Goal: Task Accomplishment & Management: Manage account settings

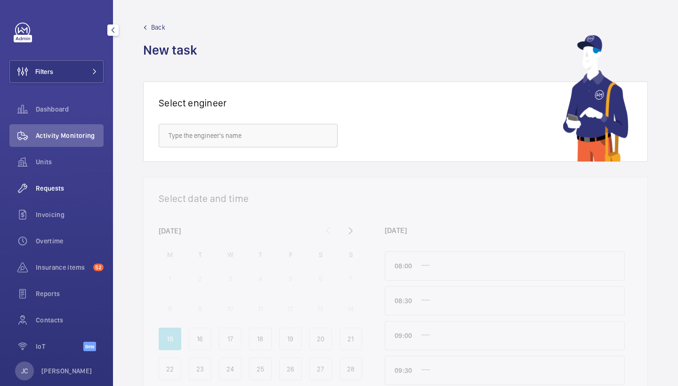
click at [52, 184] on span "Requests" at bounding box center [70, 188] width 68 height 9
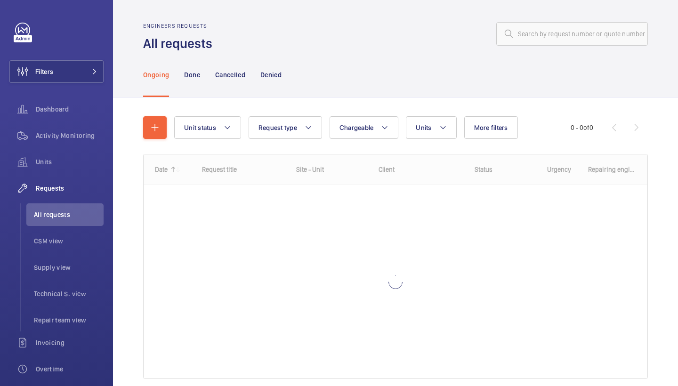
click at [608, 21] on wm-front-admin-header "Engineers requests All requests" at bounding box center [395, 26] width 565 height 52
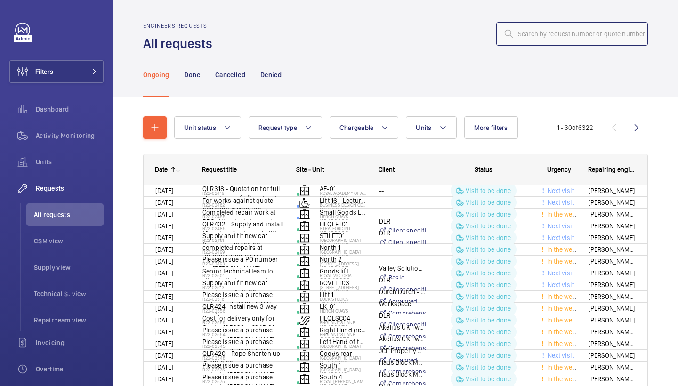
click at [603, 34] on input "text" at bounding box center [572, 34] width 152 height 24
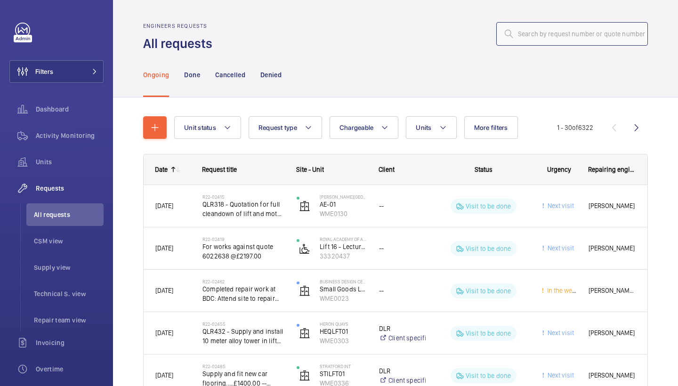
paste input "R25-11235"
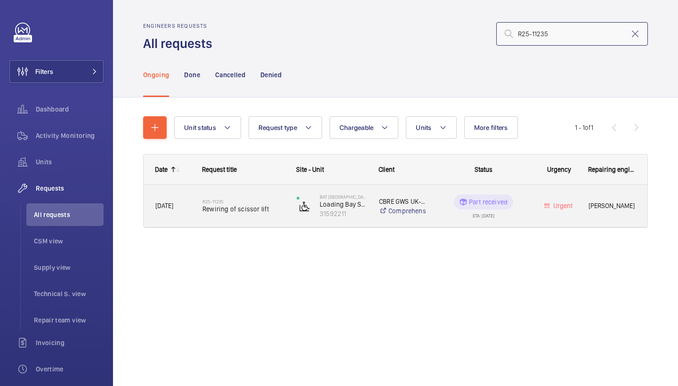
type input "R25-11235"
click at [267, 199] on h2 "R25-11235" at bounding box center [244, 202] width 82 height 6
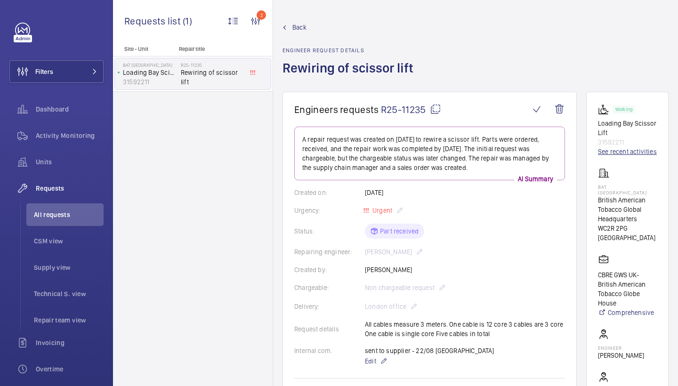
scroll to position [0, 0]
click at [613, 156] on link "See recent activities" at bounding box center [627, 151] width 59 height 9
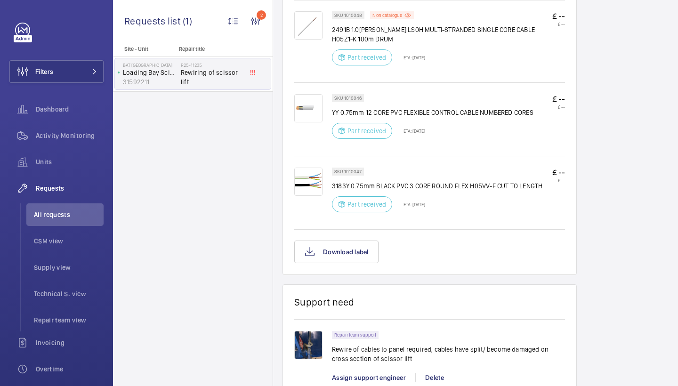
scroll to position [668, 0]
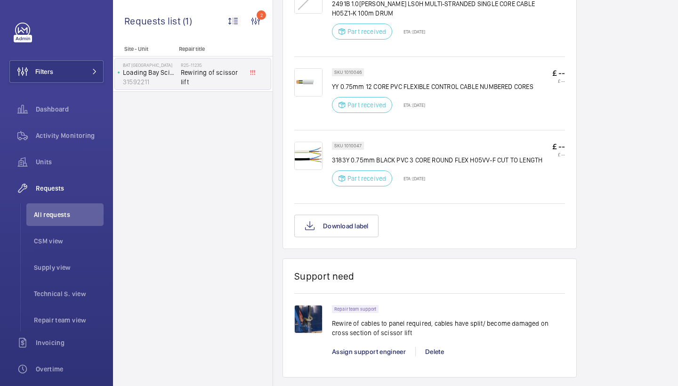
click at [313, 312] on img at bounding box center [308, 319] width 28 height 28
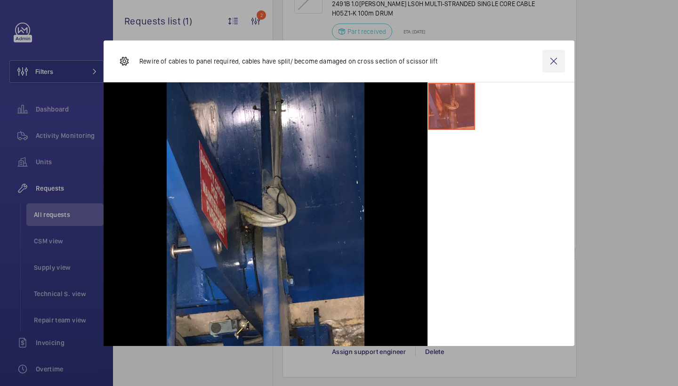
click at [561, 58] on wm-front-icon-button at bounding box center [554, 61] width 23 height 23
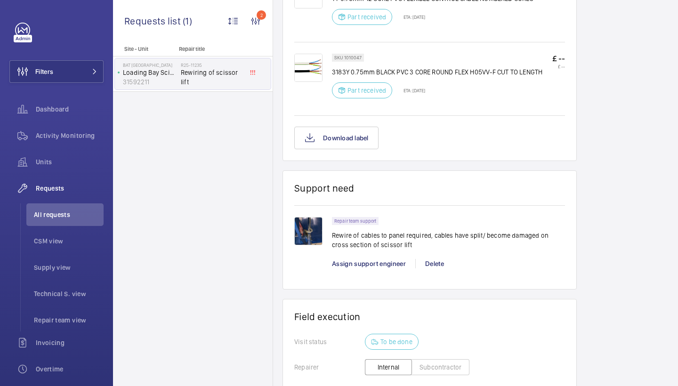
scroll to position [763, 0]
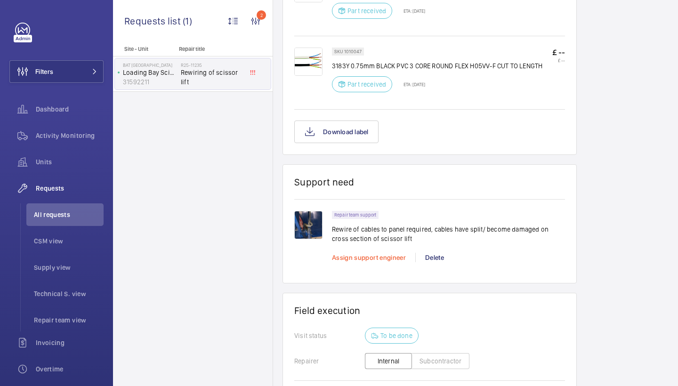
click at [397, 259] on span "Assign support engineer" at bounding box center [369, 258] width 74 height 8
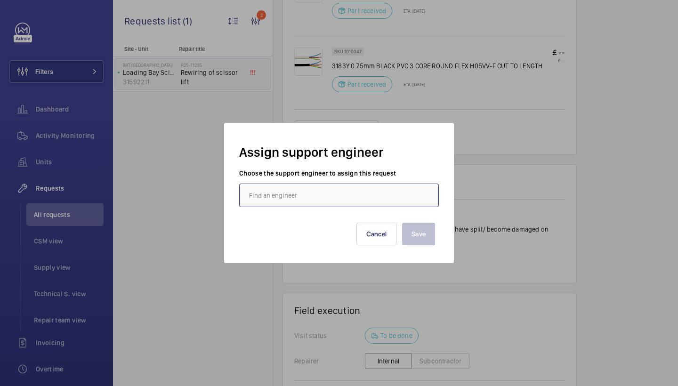
click at [300, 190] on input "text" at bounding box center [339, 196] width 200 height 24
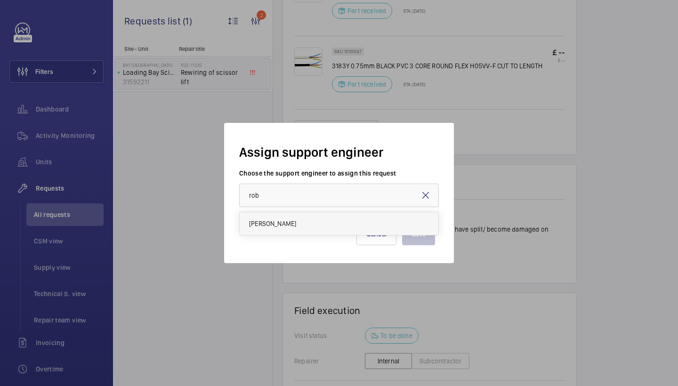
click at [274, 224] on span "[PERSON_NAME]" at bounding box center [272, 223] width 47 height 9
type input "[PERSON_NAME]"
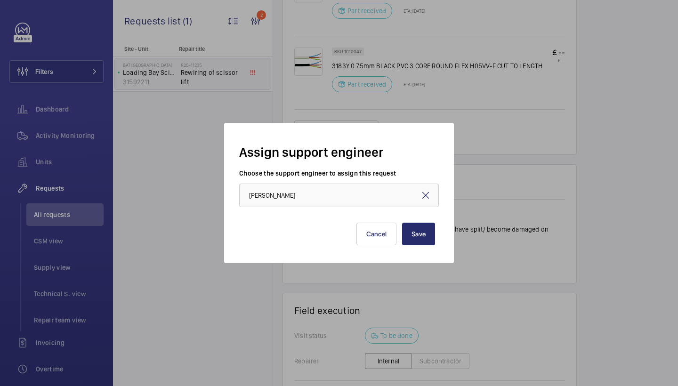
click at [435, 246] on div "Save Cancel" at bounding box center [339, 228] width 200 height 42
click at [430, 244] on button "Save" at bounding box center [418, 234] width 33 height 23
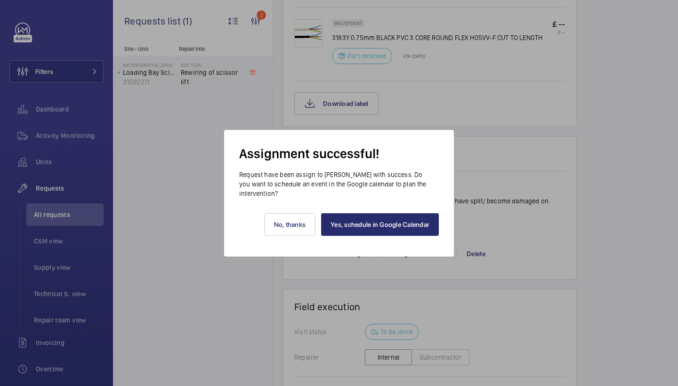
click at [415, 237] on div "Yes, schedule in Google Calendar No, thanks" at bounding box center [339, 227] width 200 height 58
click at [415, 232] on link "Yes, schedule in Google Calendar" at bounding box center [380, 224] width 118 height 23
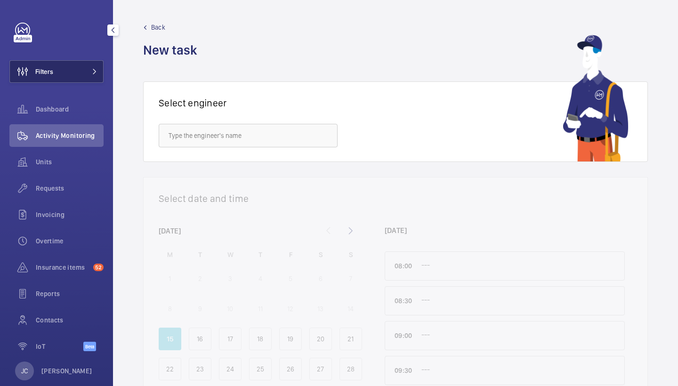
click at [73, 63] on button "Filters" at bounding box center [56, 71] width 94 height 23
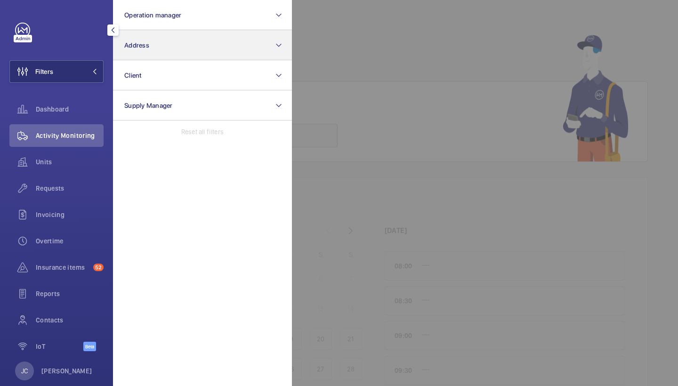
click at [160, 59] on button "Address" at bounding box center [202, 45] width 179 height 30
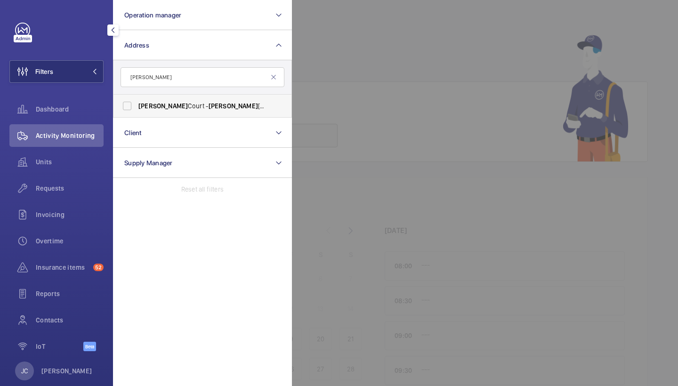
type input "sullivan"
click at [222, 117] on label "Sullivan Court - Sullivan Court, LONDON SW5 9RL" at bounding box center [196, 106] width 164 height 23
click at [137, 115] on input "Sullivan Court - Sullivan Court, LONDON SW5 9RL" at bounding box center [127, 106] width 19 height 19
checkbox input "true"
click at [82, 133] on span "Activity Monitoring" at bounding box center [70, 135] width 68 height 9
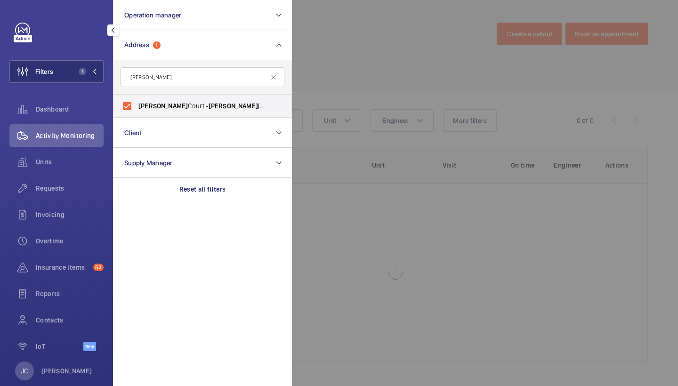
click at [453, 34] on div at bounding box center [631, 193] width 678 height 386
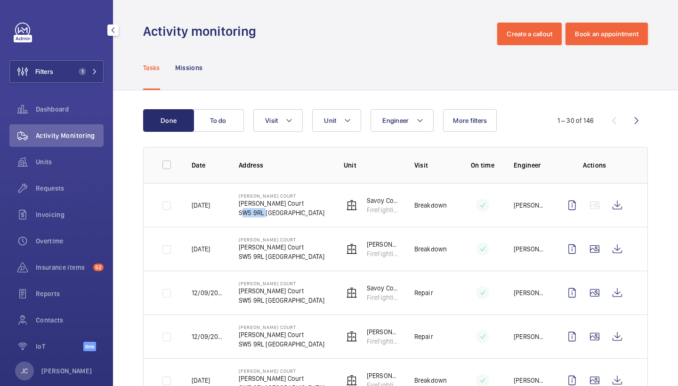
drag, startPoint x: 240, startPoint y: 212, endPoint x: 263, endPoint y: 211, distance: 23.6
click at [263, 211] on p "SW5 9RL LONDON" at bounding box center [282, 212] width 86 height 9
copy p "SW5 9RL"
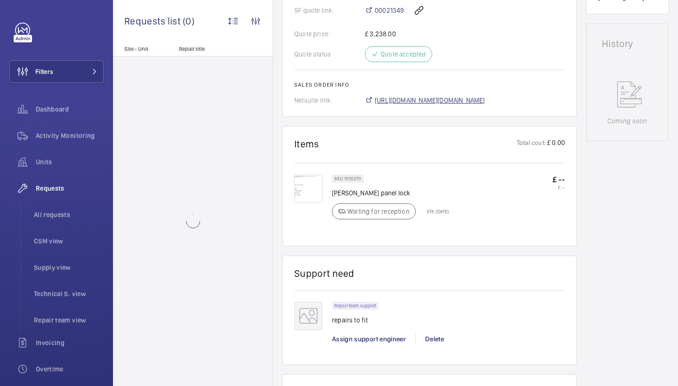
scroll to position [434, 0]
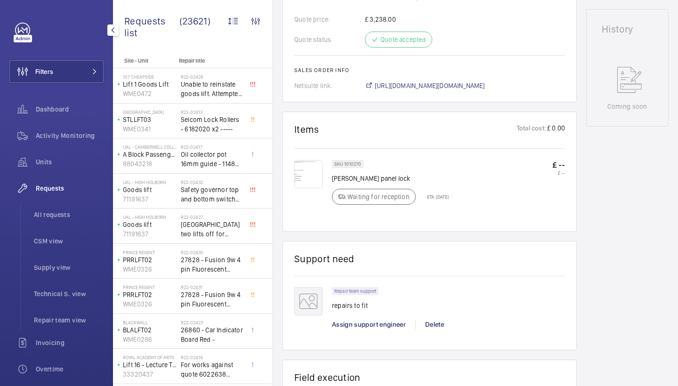
click at [56, 180] on div "Requests" at bounding box center [56, 188] width 94 height 23
click at [63, 148] on div "Activity Monitoring" at bounding box center [56, 137] width 94 height 26
click at [72, 132] on span "Activity Monitoring" at bounding box center [70, 135] width 68 height 9
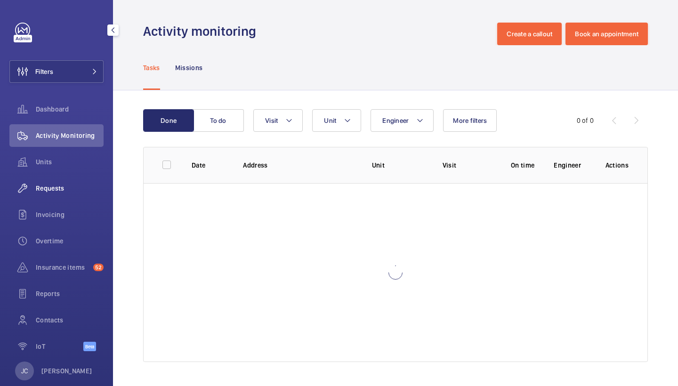
click at [59, 196] on div "Requests" at bounding box center [56, 188] width 94 height 23
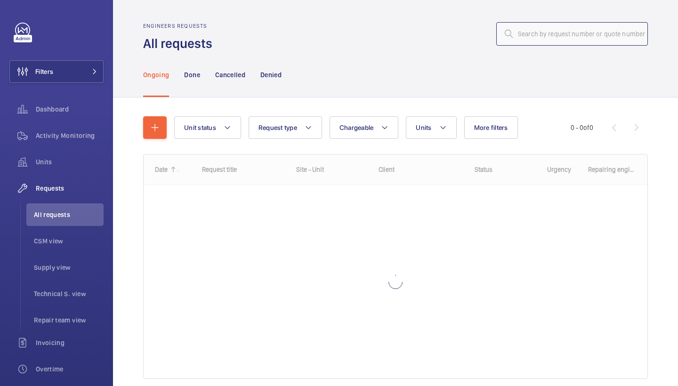
click at [556, 41] on input "text" at bounding box center [572, 34] width 152 height 24
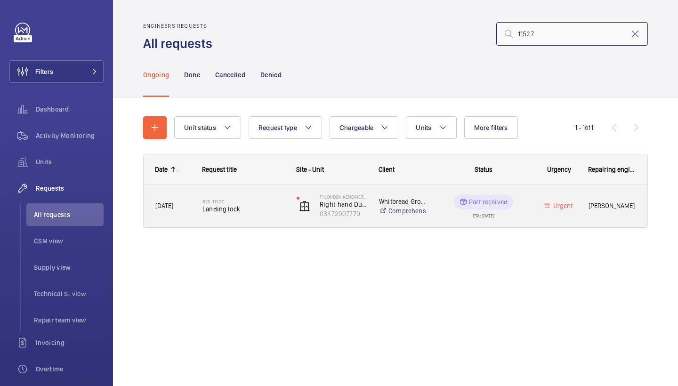
type input "11527"
click at [245, 215] on div "R25-11527 Landing lock" at bounding box center [244, 206] width 82 height 27
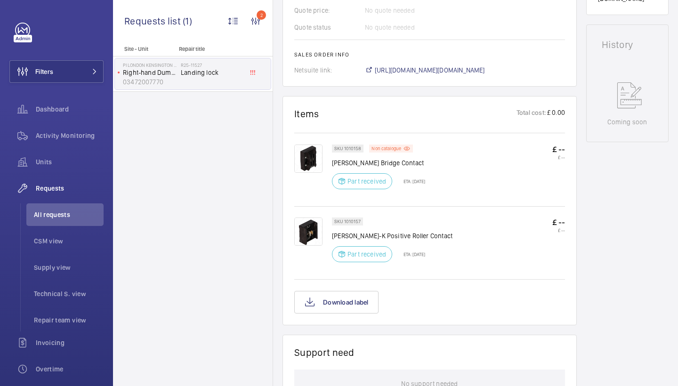
scroll to position [439, 0]
click at [411, 69] on span "https://6461500.app.netsuite.com/app/accounting/transactions/salesord.nl?id=297…" at bounding box center [430, 69] width 110 height 9
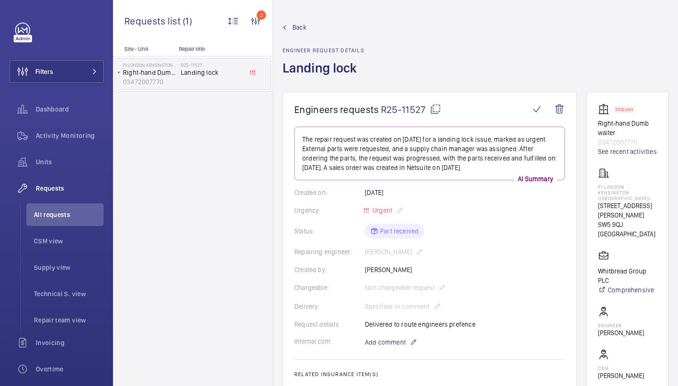
scroll to position [0, 0]
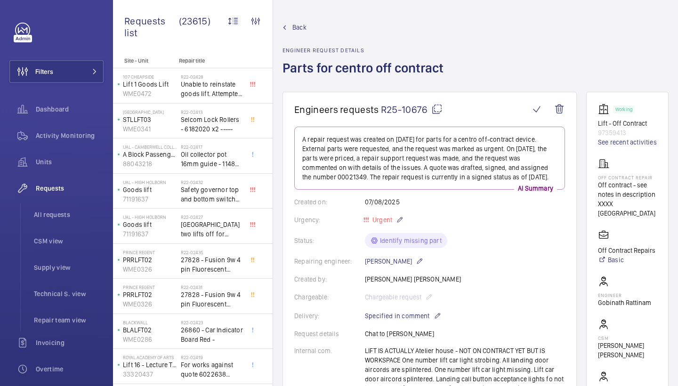
scroll to position [702, 0]
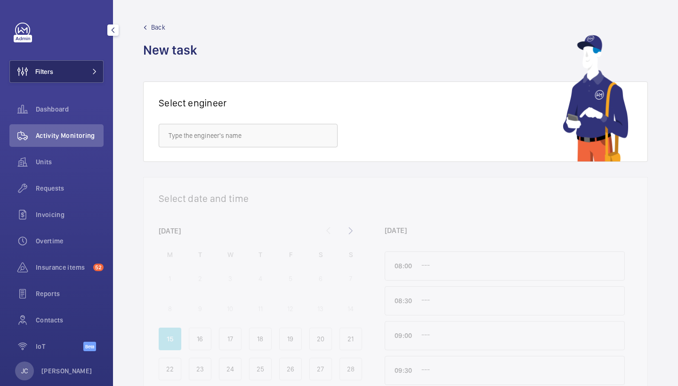
click at [49, 71] on span "Filters" at bounding box center [44, 71] width 18 height 9
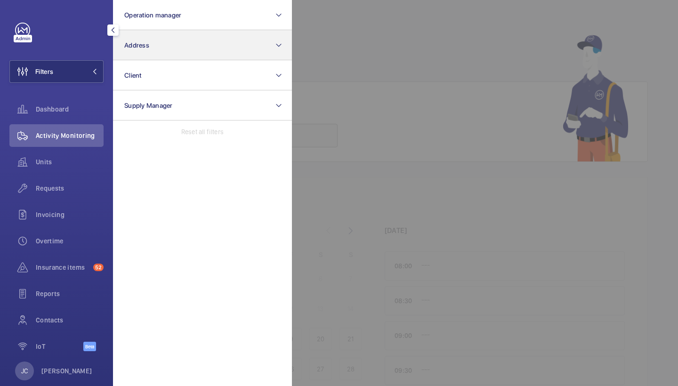
click at [150, 40] on button "Address" at bounding box center [202, 45] width 179 height 30
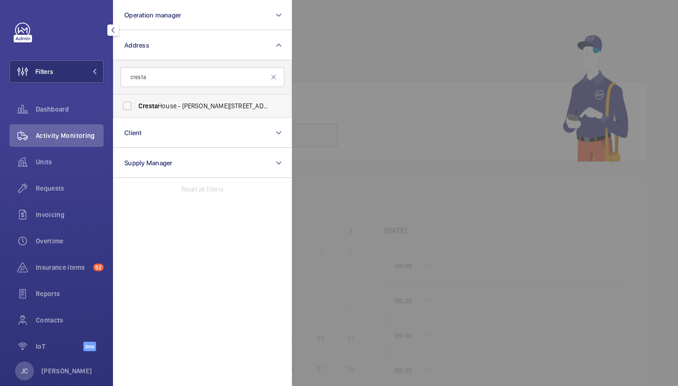
type input "cresta"
click at [159, 105] on span "Cresta House - Alma Street, LUTON LU1 2EQ" at bounding box center [203, 105] width 130 height 9
click at [137, 105] on input "Cresta House - Alma Street, LUTON LU1 2EQ" at bounding box center [127, 106] width 19 height 19
checkbox input "true"
click at [45, 164] on span "Units" at bounding box center [70, 161] width 68 height 9
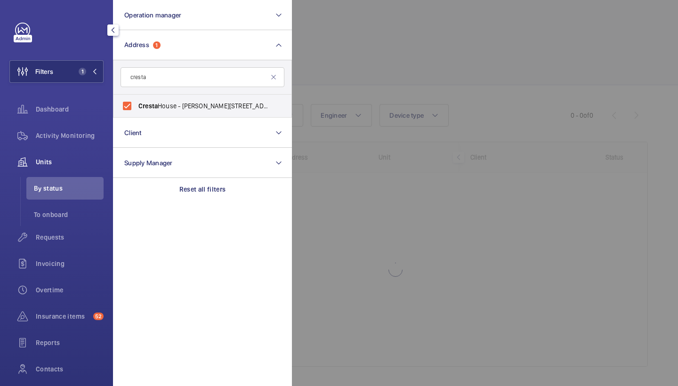
click at [431, 47] on div at bounding box center [631, 193] width 678 height 386
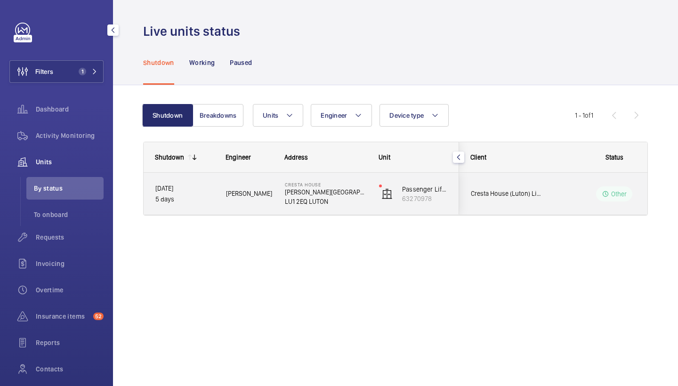
click at [274, 201] on div "Cresta House Alma Street LU1 2EQ LUTON" at bounding box center [320, 194] width 93 height 42
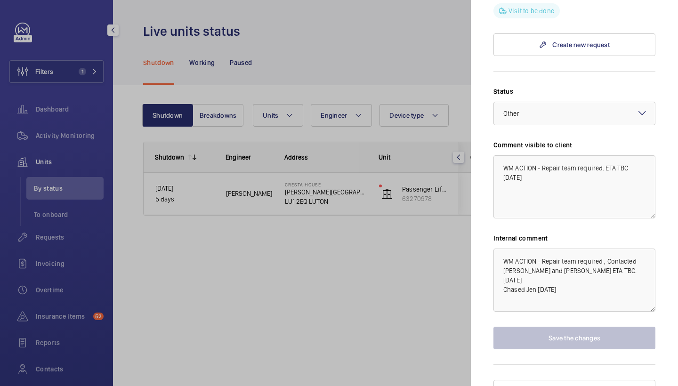
scroll to position [876, 0]
click at [327, 259] on div at bounding box center [339, 193] width 678 height 386
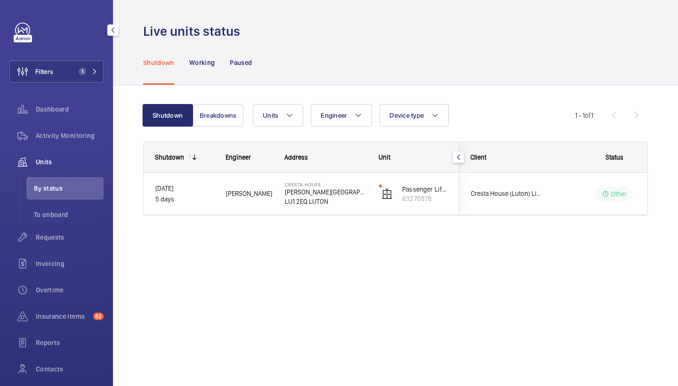
scroll to position [0, 0]
click at [50, 239] on span "Requests" at bounding box center [70, 237] width 68 height 9
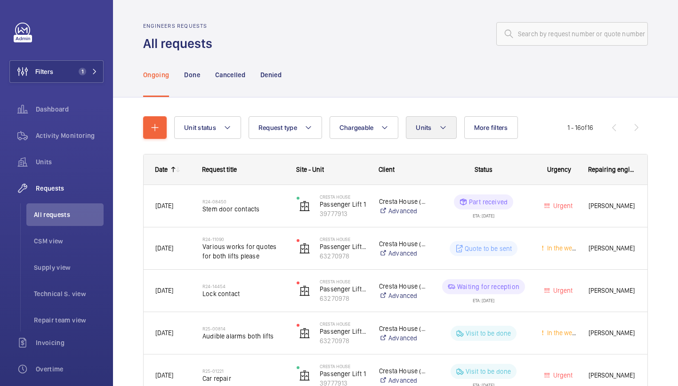
click at [412, 130] on button "Units" at bounding box center [431, 127] width 50 height 23
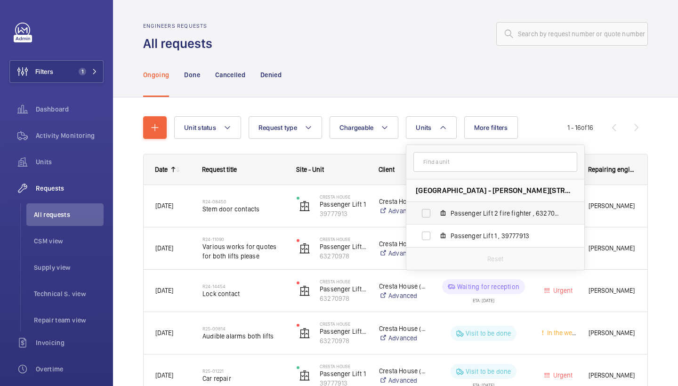
click at [478, 211] on span "Passenger Lift 2 fire fighter , 63270978" at bounding box center [505, 213] width 109 height 9
click at [436, 211] on input "Passenger Lift 2 fire fighter , 63270978" at bounding box center [426, 213] width 19 height 19
checkbox input "true"
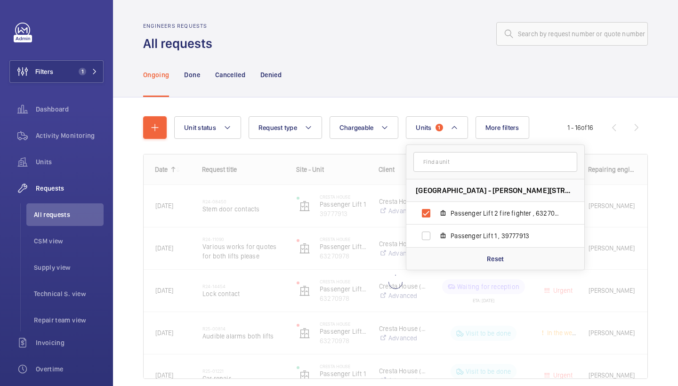
click at [396, 65] on div "Ongoing Done Cancelled Denied" at bounding box center [395, 74] width 505 height 45
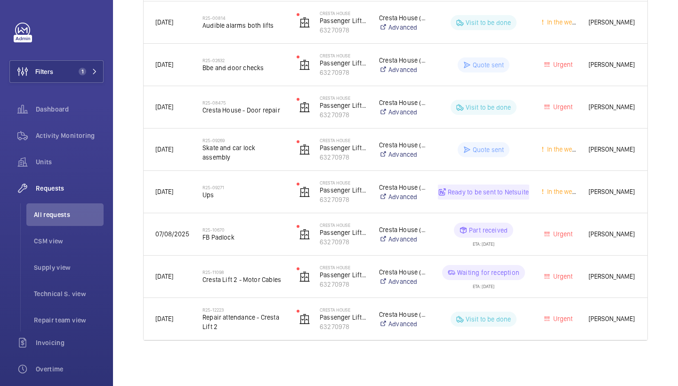
scroll to position [268, 0]
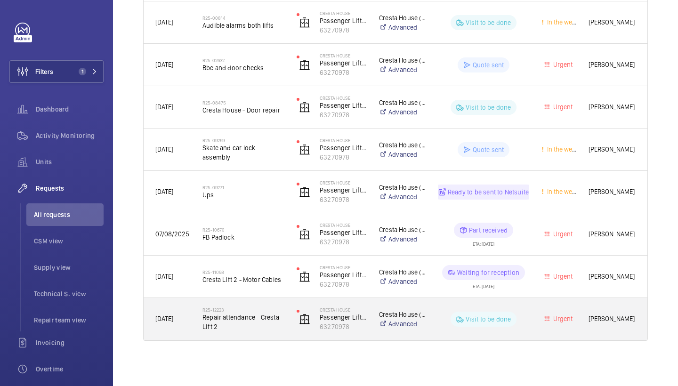
click at [229, 310] on h2 "R25-12223" at bounding box center [244, 310] width 82 height 6
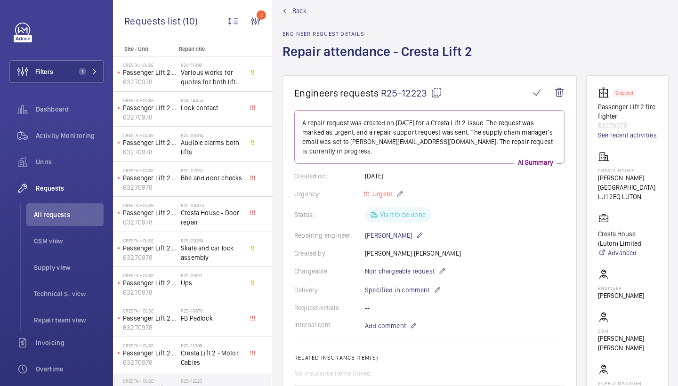
scroll to position [18, 0]
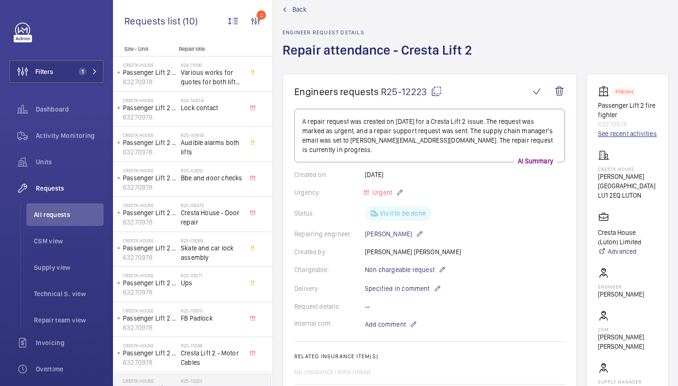
click at [617, 134] on link "See recent activities" at bounding box center [627, 133] width 59 height 9
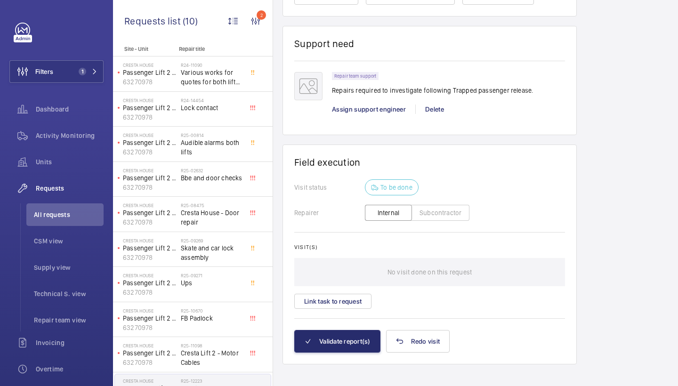
scroll to position [629, 0]
click at [358, 106] on span "Assign support engineer" at bounding box center [369, 110] width 74 height 8
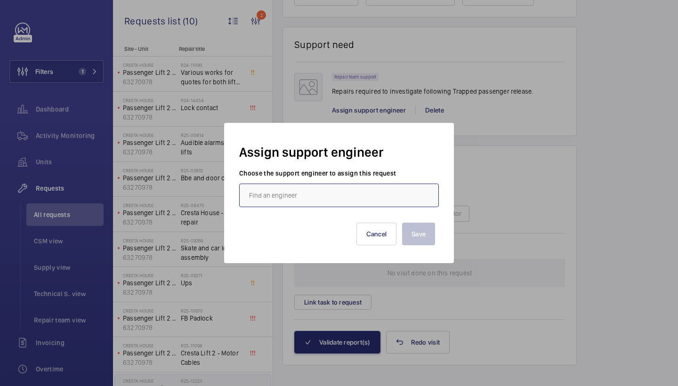
click at [286, 191] on input "text" at bounding box center [339, 196] width 200 height 24
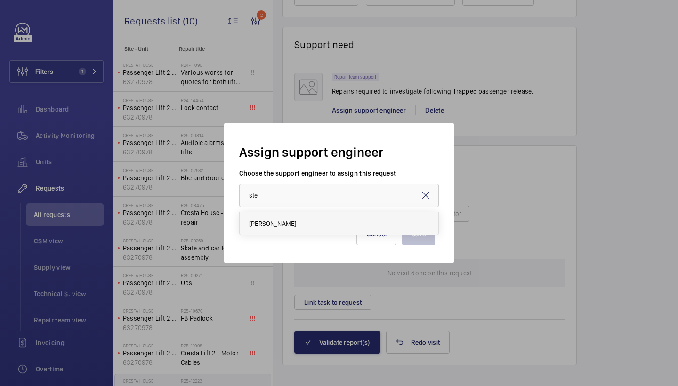
click at [254, 228] on mat-option "Stephen Brine" at bounding box center [339, 223] width 199 height 23
type input "Stephen Brine"
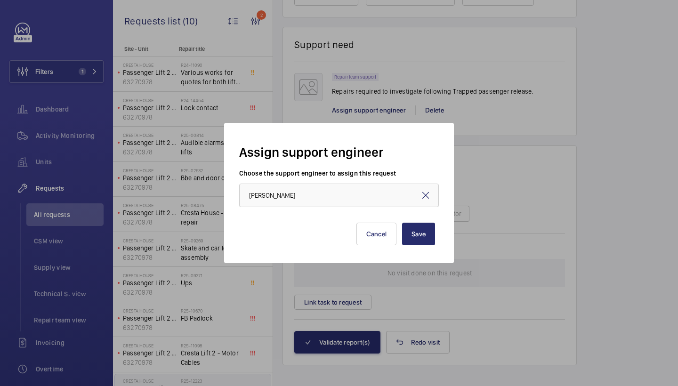
click at [418, 221] on div "Save Cancel" at bounding box center [339, 227] width 192 height 38
click at [415, 234] on button "Save" at bounding box center [418, 234] width 33 height 23
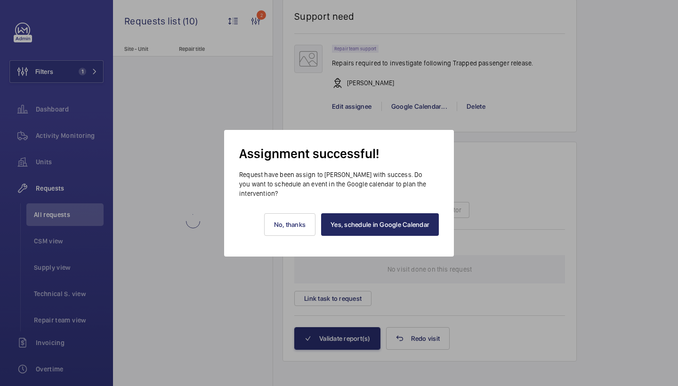
click at [413, 227] on link "Yes, schedule in Google Calendar" at bounding box center [380, 224] width 118 height 23
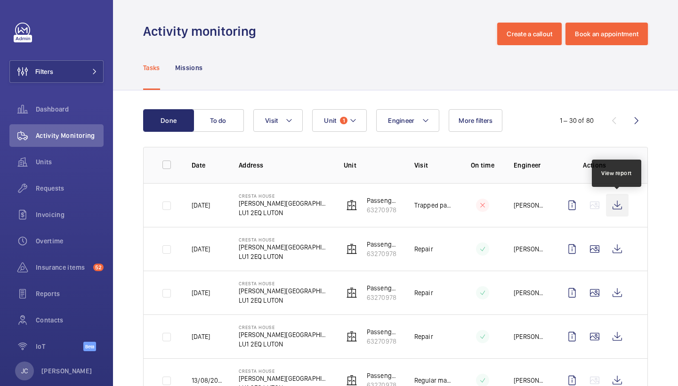
click at [621, 206] on wm-front-icon-button at bounding box center [617, 205] width 23 height 23
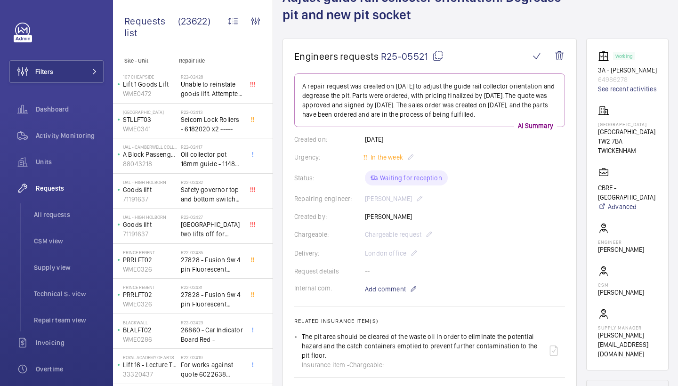
scroll to position [70, 0]
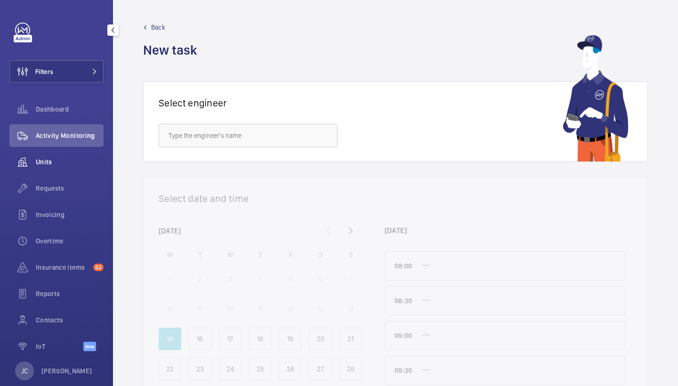
click at [59, 188] on span "Requests" at bounding box center [70, 188] width 68 height 9
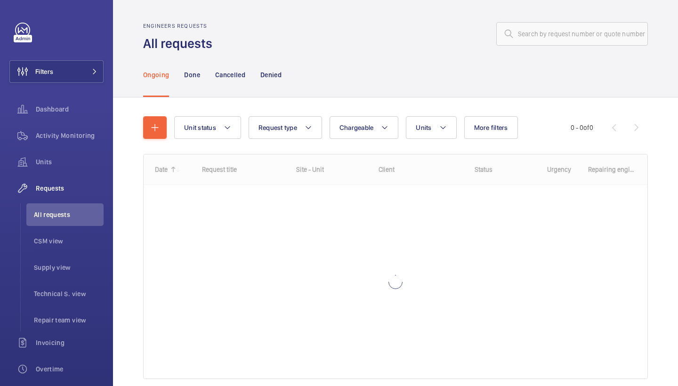
click at [549, 46] on div "Engineers requests All requests" at bounding box center [395, 38] width 505 height 30
click at [550, 42] on input "text" at bounding box center [572, 34] width 152 height 24
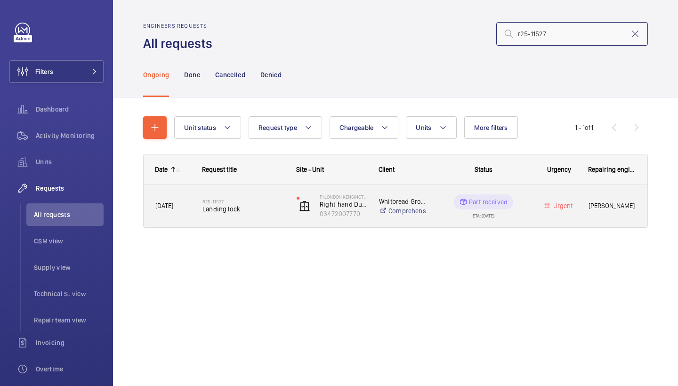
type input "r25-11527"
click at [240, 210] on span "Landing lock" at bounding box center [244, 208] width 82 height 9
